Goal: Task Accomplishment & Management: Complete application form

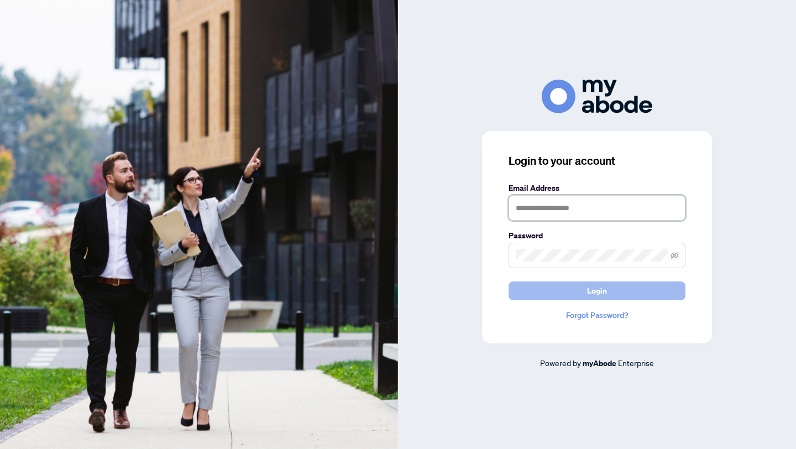
type input "**********"
click at [524, 284] on button "Login" at bounding box center [596, 290] width 177 height 19
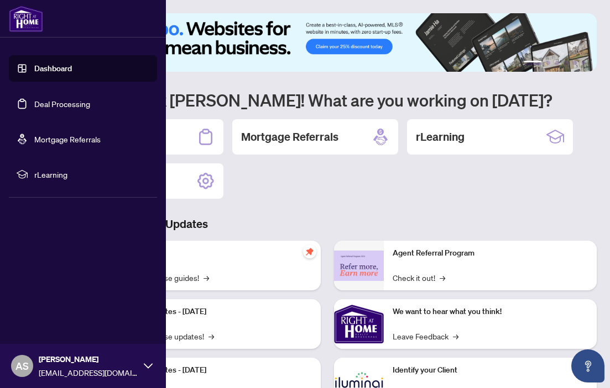
click at [34, 67] on link "Dashboard" at bounding box center [53, 69] width 38 height 10
click at [82, 109] on link "Deal Processing" at bounding box center [62, 104] width 56 height 10
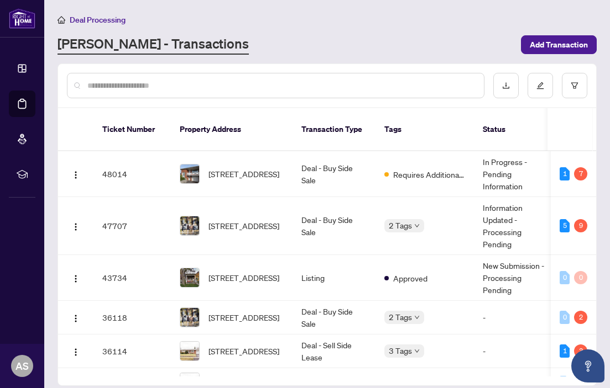
click at [223, 81] on input "text" at bounding box center [280, 86] width 387 height 12
type input "*"
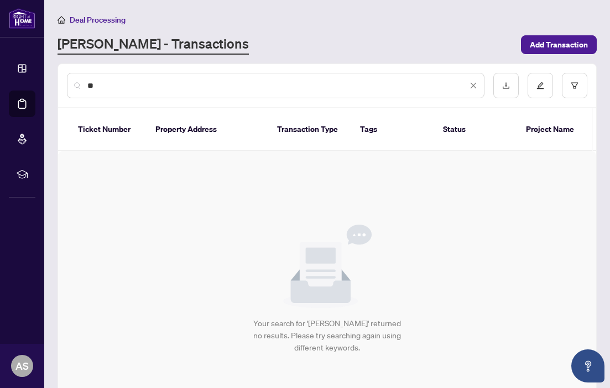
type input "*"
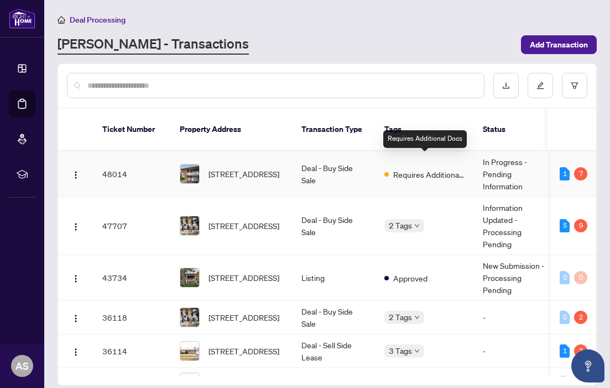
click at [417, 171] on td "Requires Additional Docs" at bounding box center [424, 174] width 98 height 46
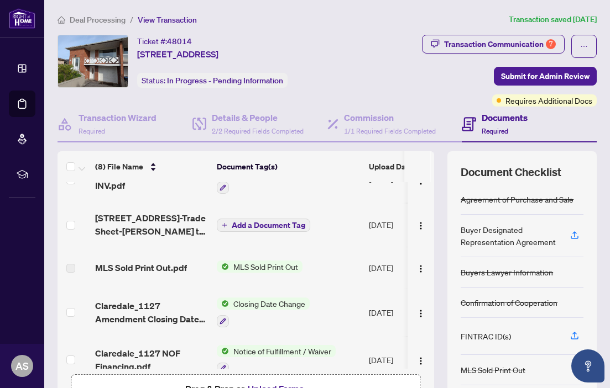
scroll to position [135, 0]
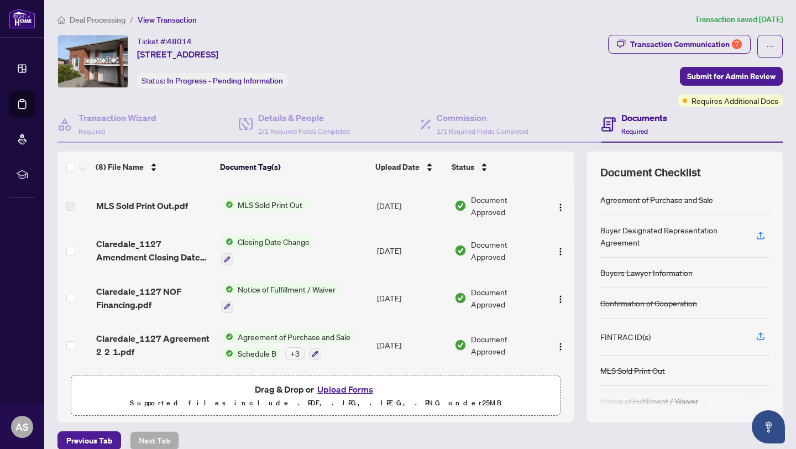
click at [672, 228] on div "Buyer Designated Representation Agreement" at bounding box center [671, 236] width 143 height 24
click at [758, 232] on icon "button" at bounding box center [760, 235] width 10 height 10
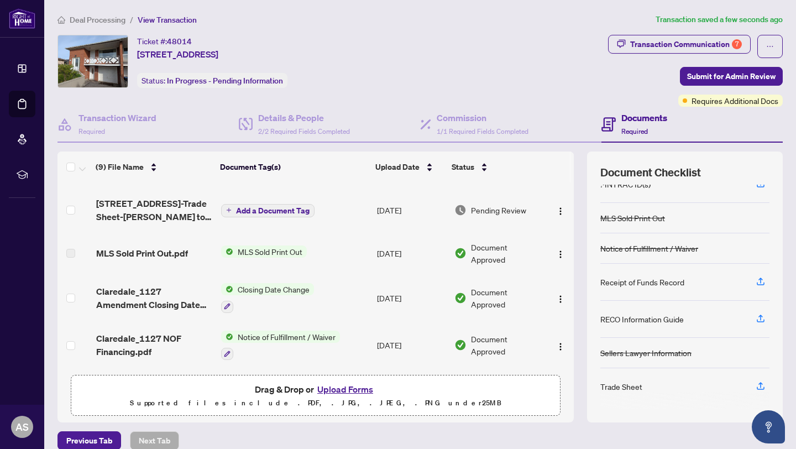
scroll to position [13, 0]
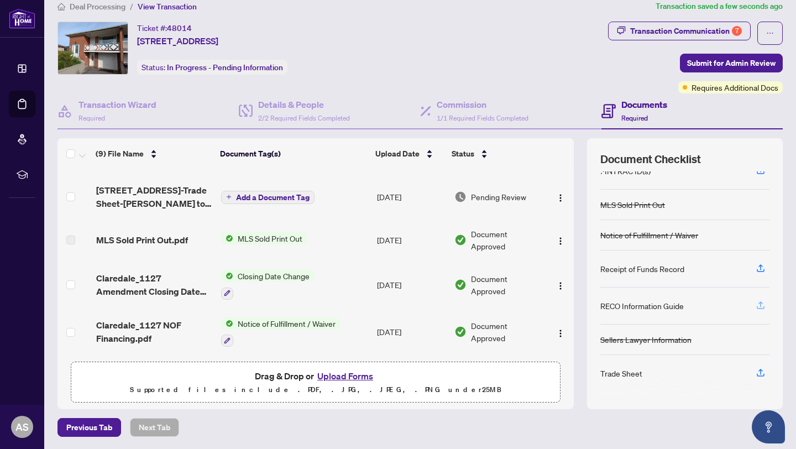
click at [760, 302] on icon "button" at bounding box center [760, 305] width 10 height 10
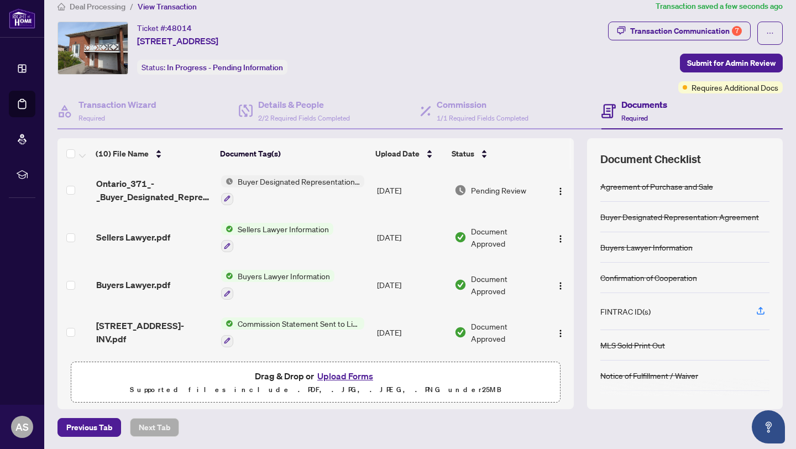
scroll to position [127, 0]
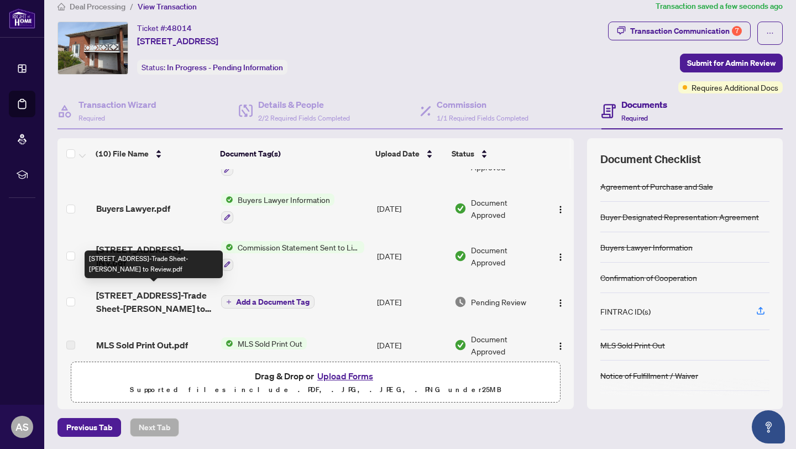
click at [159, 306] on span "[STREET_ADDRESS]-Trade Sheet-[PERSON_NAME] to Review.pdf" at bounding box center [154, 301] width 116 height 27
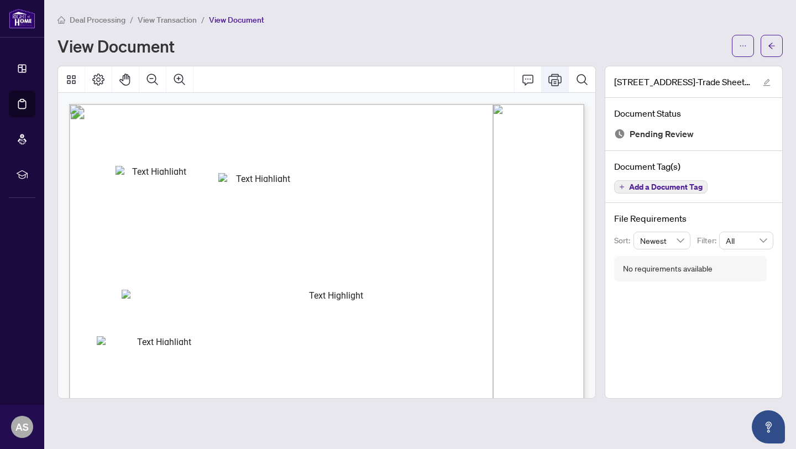
click at [549, 83] on icon "Print" at bounding box center [554, 79] width 13 height 13
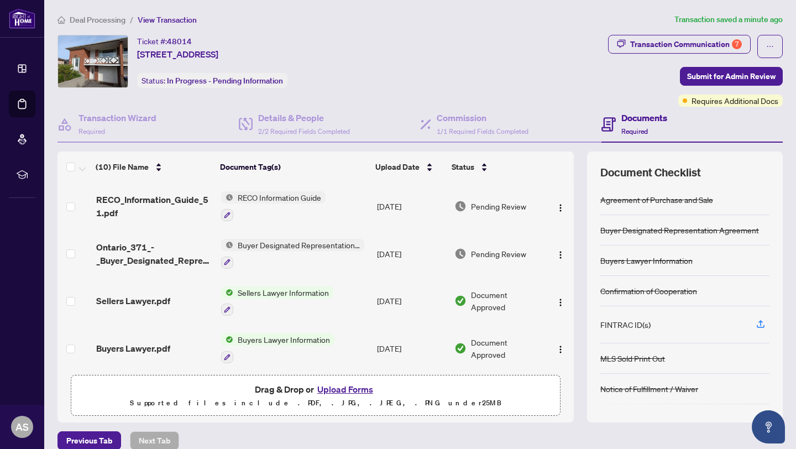
click at [625, 321] on div "FINTRAC ID(s)" at bounding box center [625, 324] width 50 height 12
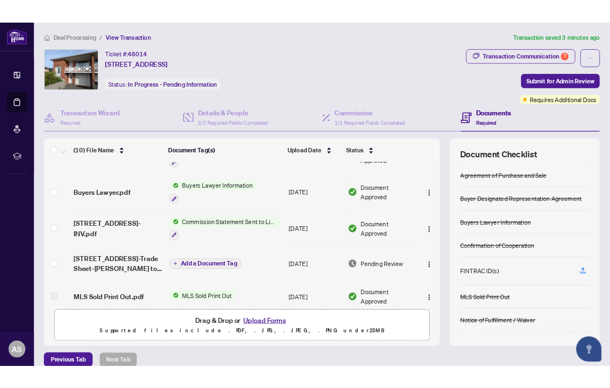
scroll to position [231, 0]
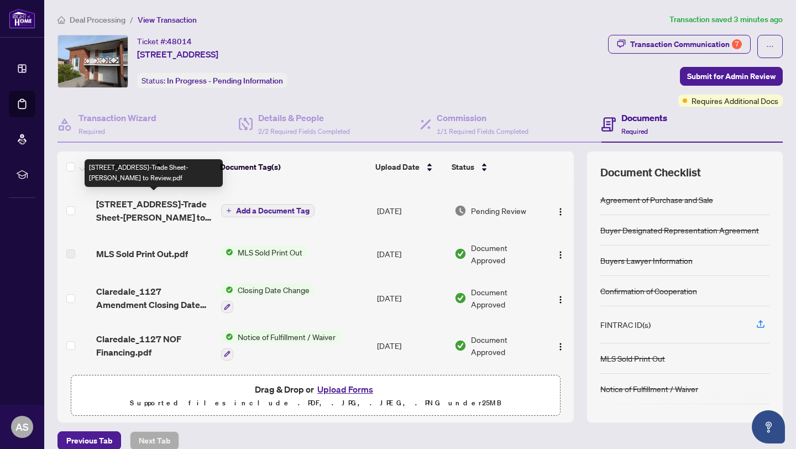
click at [163, 207] on span "[STREET_ADDRESS]-Trade Sheet-[PERSON_NAME] to Review.pdf" at bounding box center [154, 210] width 116 height 27
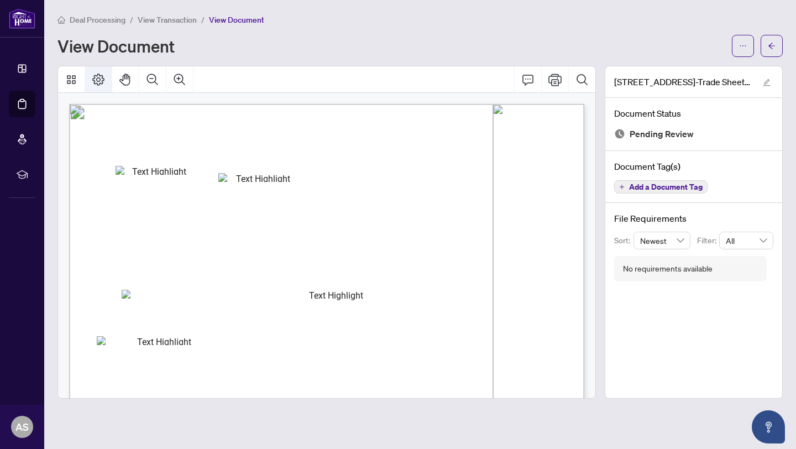
click at [102, 81] on icon "Page Layout" at bounding box center [98, 79] width 12 height 12
click at [554, 81] on icon "Print" at bounding box center [554, 79] width 13 height 13
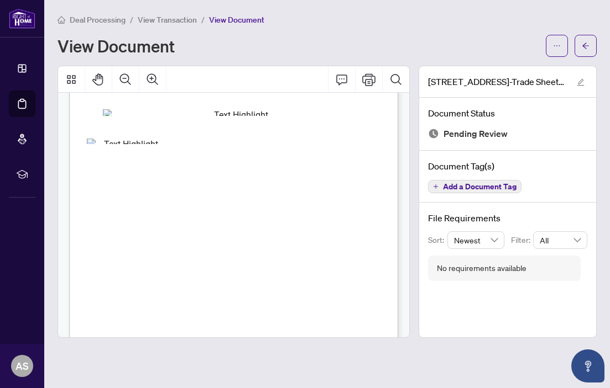
scroll to position [114, 0]
click at [376, 83] on button "Print" at bounding box center [368, 79] width 27 height 27
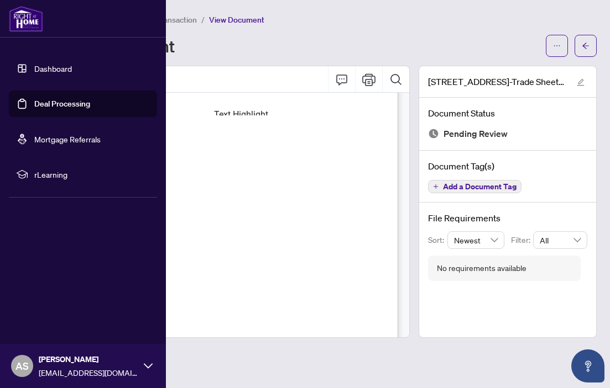
click at [34, 68] on link "Dashboard" at bounding box center [53, 69] width 38 height 10
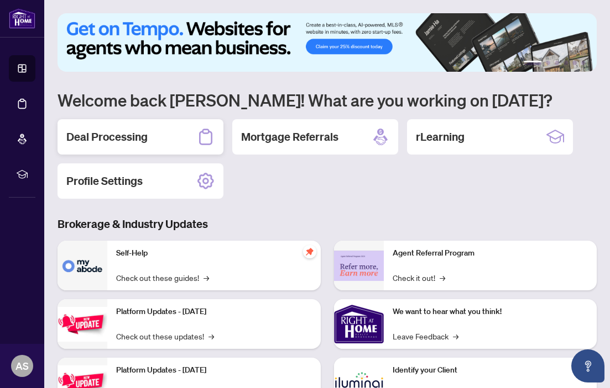
click at [151, 145] on div "Deal Processing" at bounding box center [140, 136] width 166 height 35
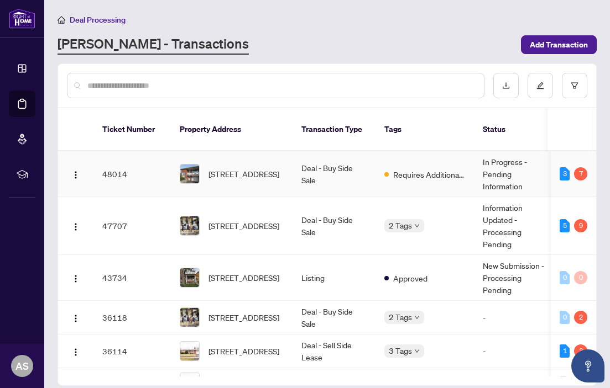
click at [285, 162] on td "[STREET_ADDRESS]" at bounding box center [232, 174] width 122 height 46
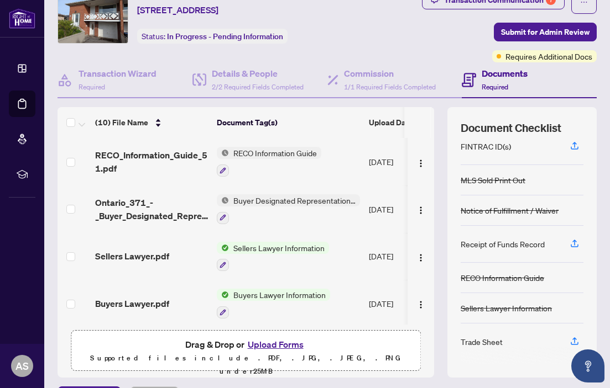
scroll to position [73, 0]
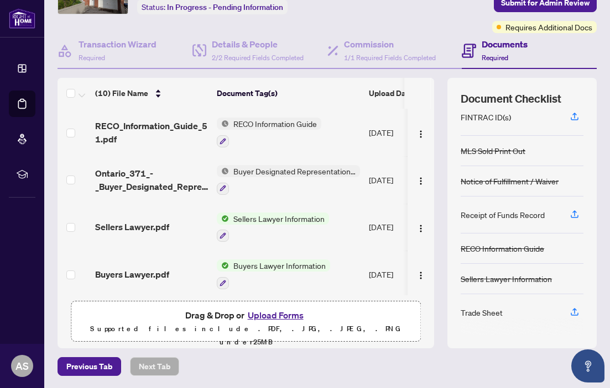
click at [524, 312] on div "Trade Sheet" at bounding box center [521, 313] width 123 height 36
click at [482, 315] on div "Trade Sheet" at bounding box center [481, 313] width 42 height 12
click at [569, 313] on icon "button" at bounding box center [574, 312] width 10 height 10
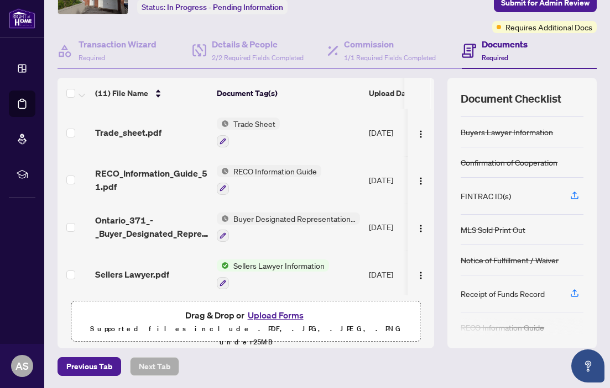
scroll to position [86, 0]
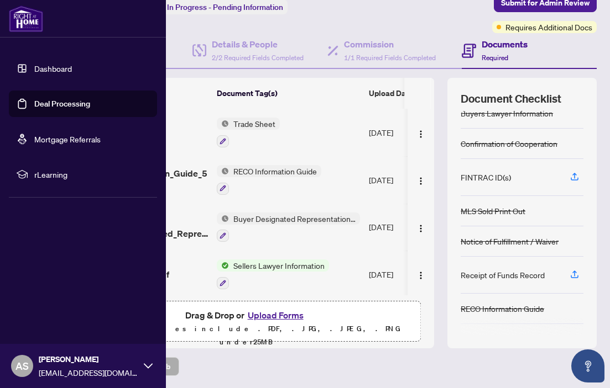
click at [27, 24] on img at bounding box center [26, 19] width 34 height 27
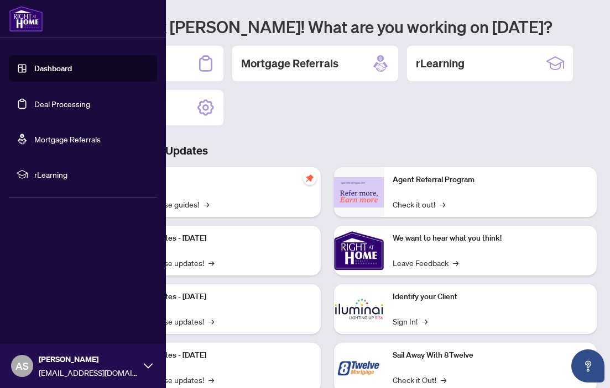
click at [52, 99] on link "Deal Processing" at bounding box center [62, 104] width 56 height 10
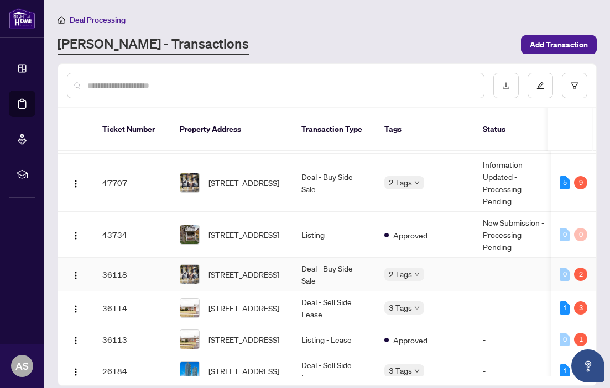
scroll to position [42, 0]
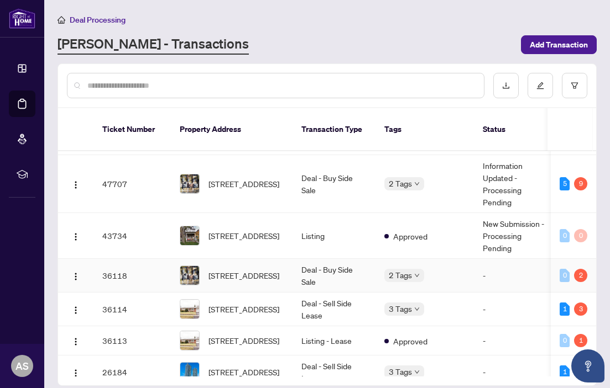
click at [340, 266] on td "Deal - Buy Side Sale" at bounding box center [333, 276] width 83 height 34
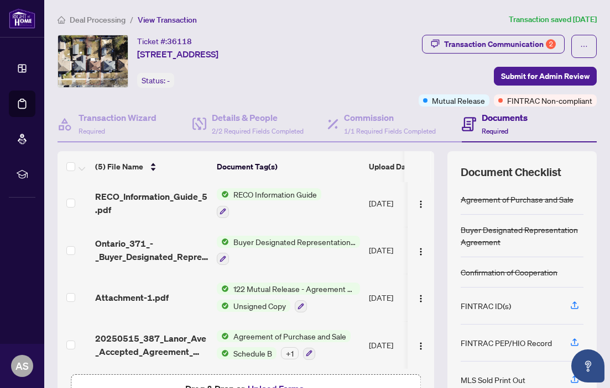
scroll to position [51, 0]
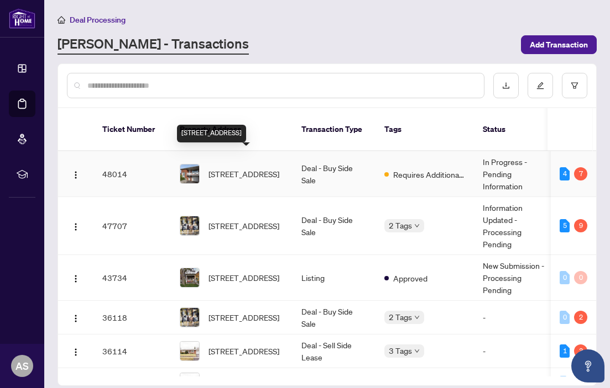
click at [241, 168] on span "[STREET_ADDRESS]" at bounding box center [243, 174] width 71 height 12
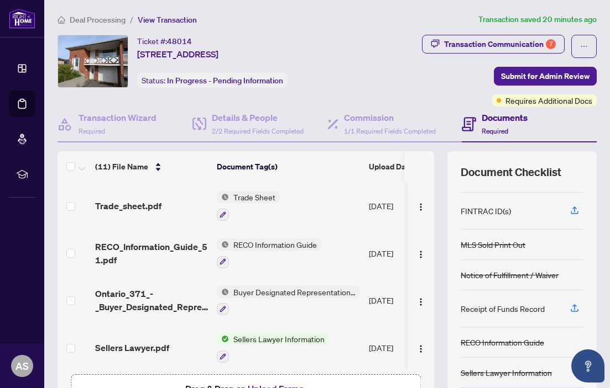
scroll to position [139, 0]
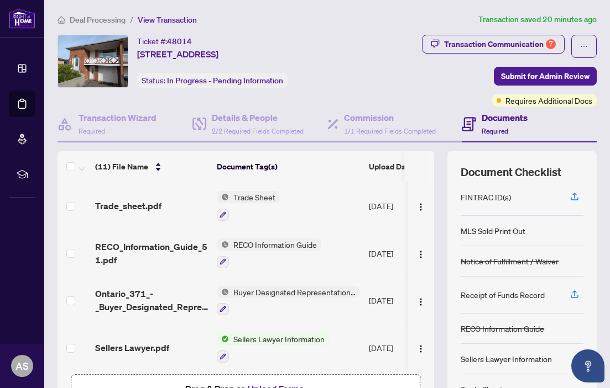
click at [493, 292] on div "Receipt of Funds Record" at bounding box center [502, 295] width 84 height 12
click at [578, 298] on icon "button" at bounding box center [574, 295] width 10 height 10
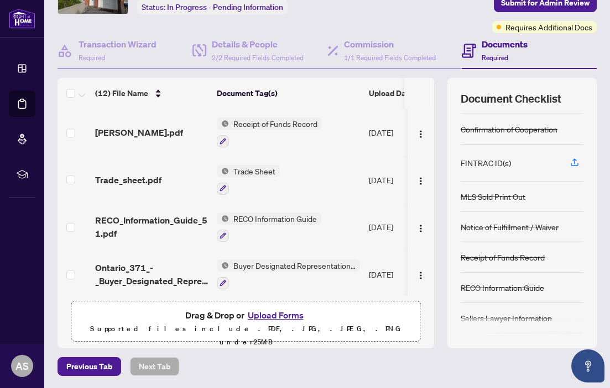
scroll to position [81, 0]
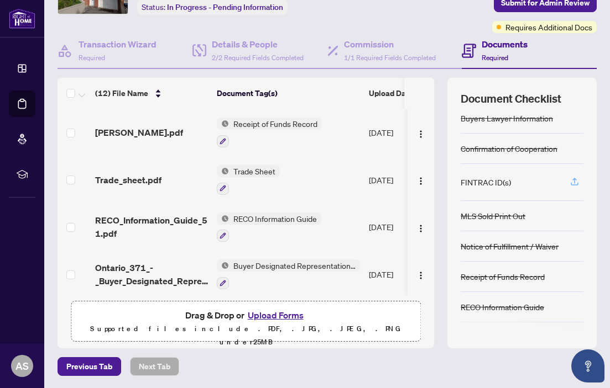
click at [570, 188] on span "button" at bounding box center [574, 183] width 10 height 18
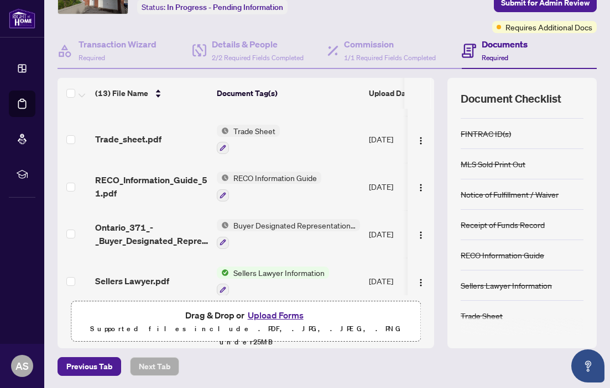
scroll to position [0, 0]
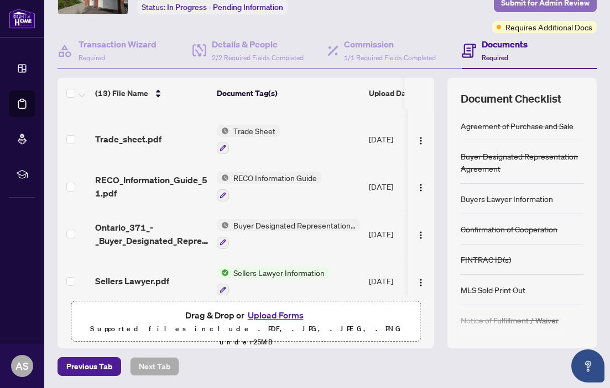
click at [538, 2] on span "Submit for Admin Review" at bounding box center [545, 3] width 88 height 18
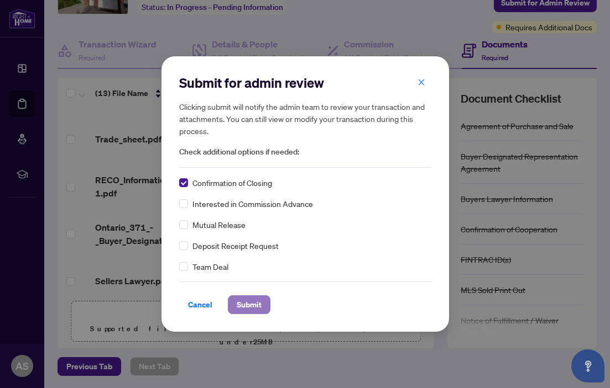
click at [245, 303] on span "Submit" at bounding box center [249, 305] width 25 height 18
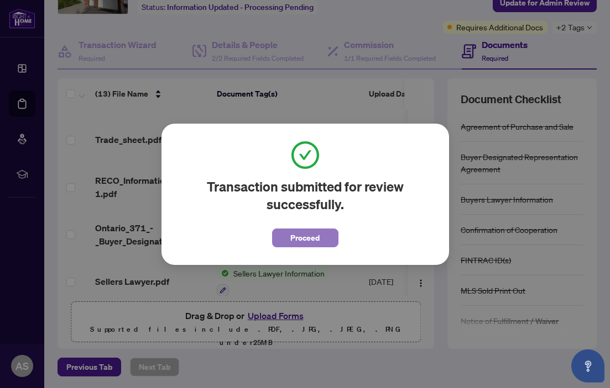
click at [321, 237] on button "Proceed" at bounding box center [305, 238] width 66 height 19
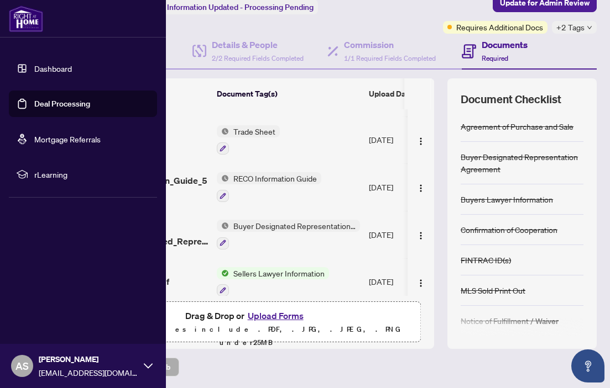
click at [34, 64] on link "Dashboard" at bounding box center [53, 69] width 38 height 10
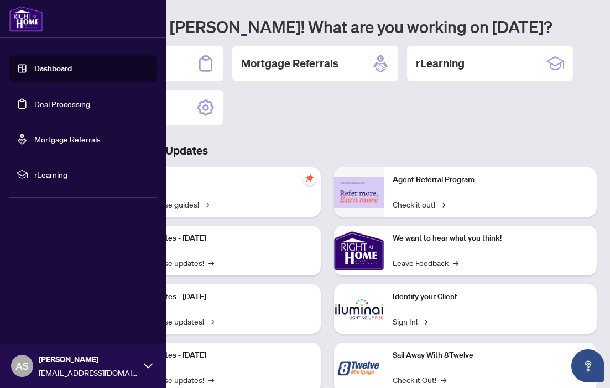
click at [34, 73] on link "Dashboard" at bounding box center [53, 69] width 38 height 10
click at [51, 99] on link "Deal Processing" at bounding box center [62, 104] width 56 height 10
